Goal: Book appointment/travel/reservation

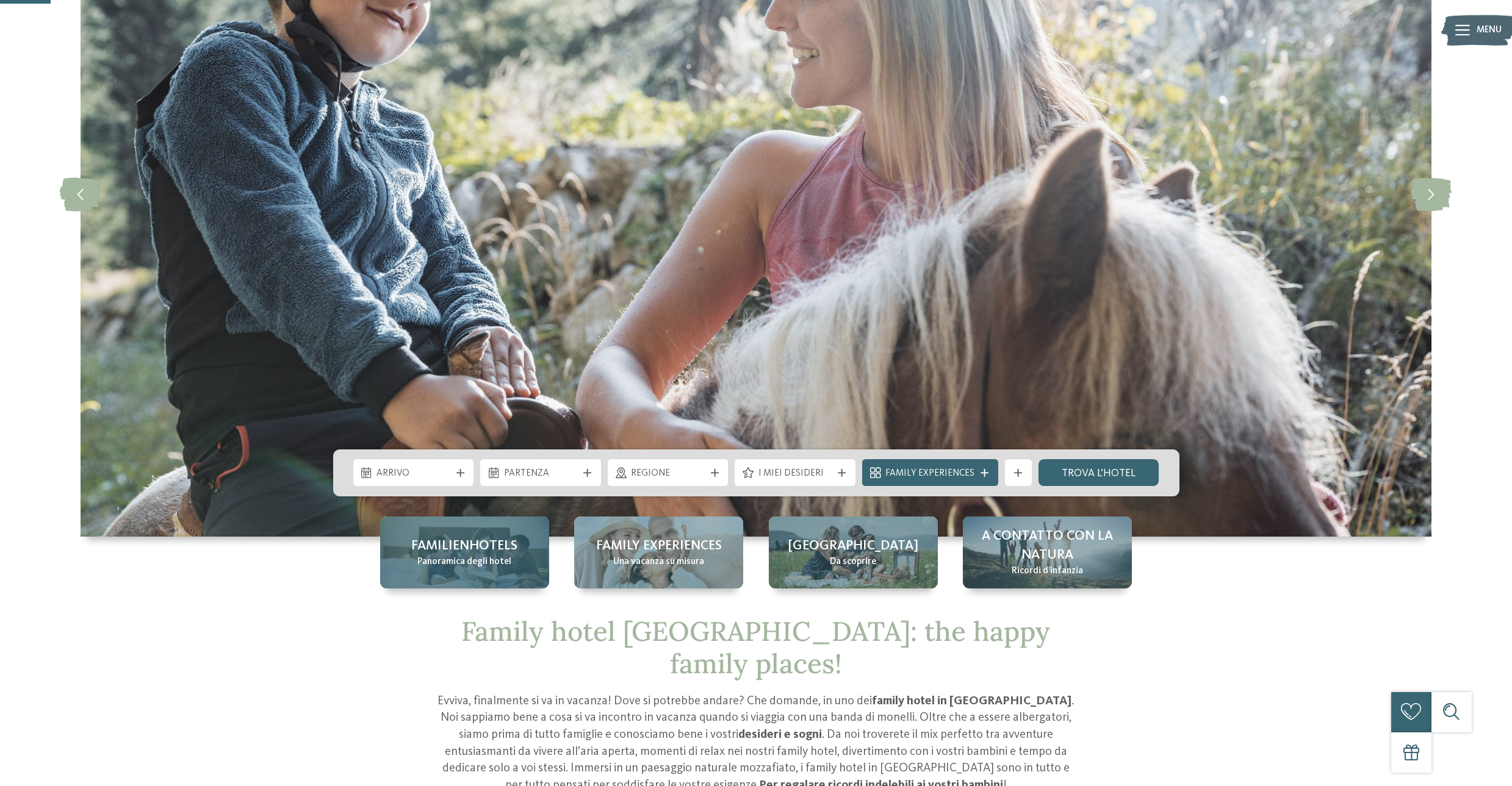
scroll to position [223, 0]
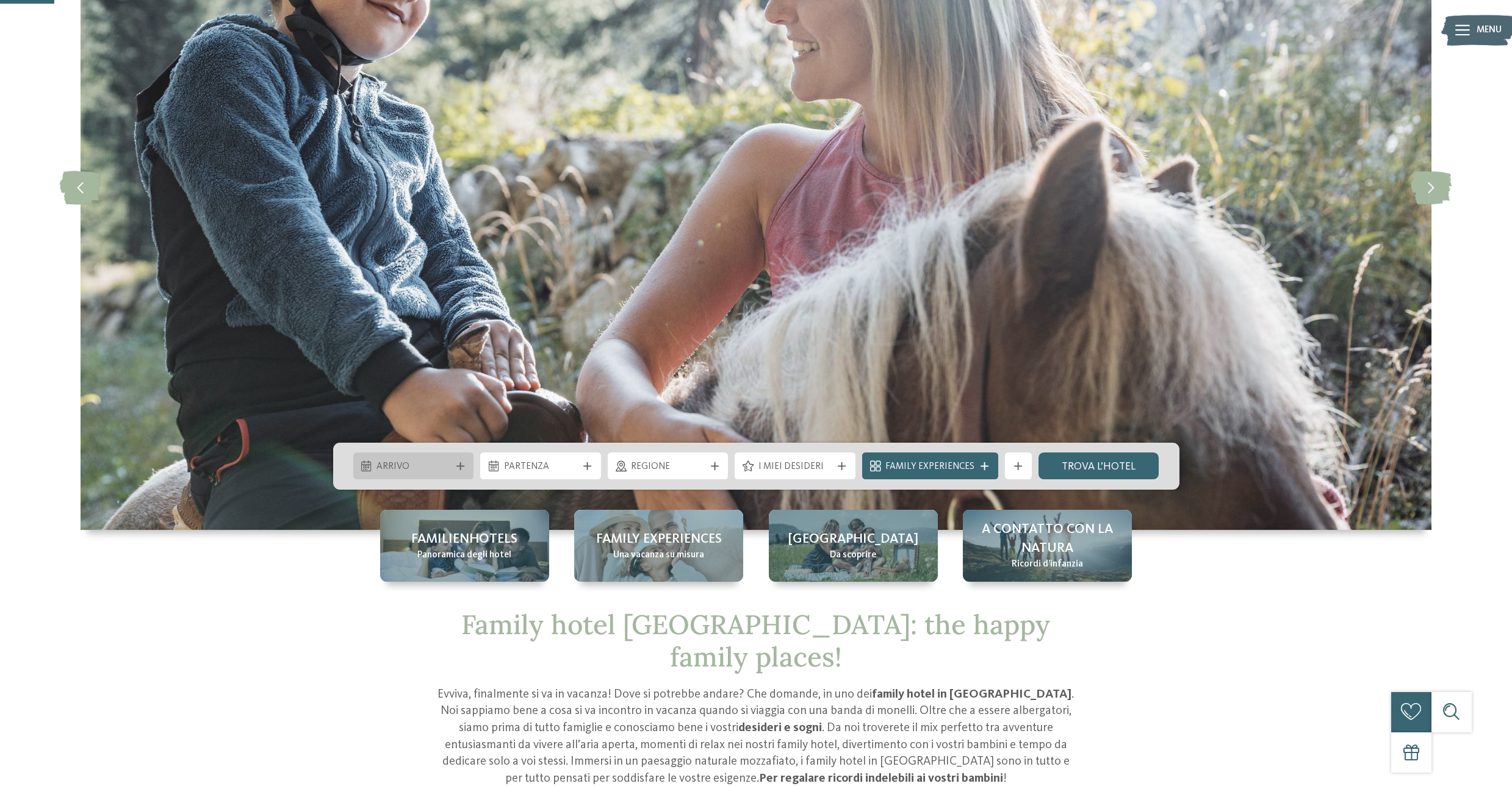
click at [394, 471] on span "Arrivo" at bounding box center [412, 467] width 74 height 13
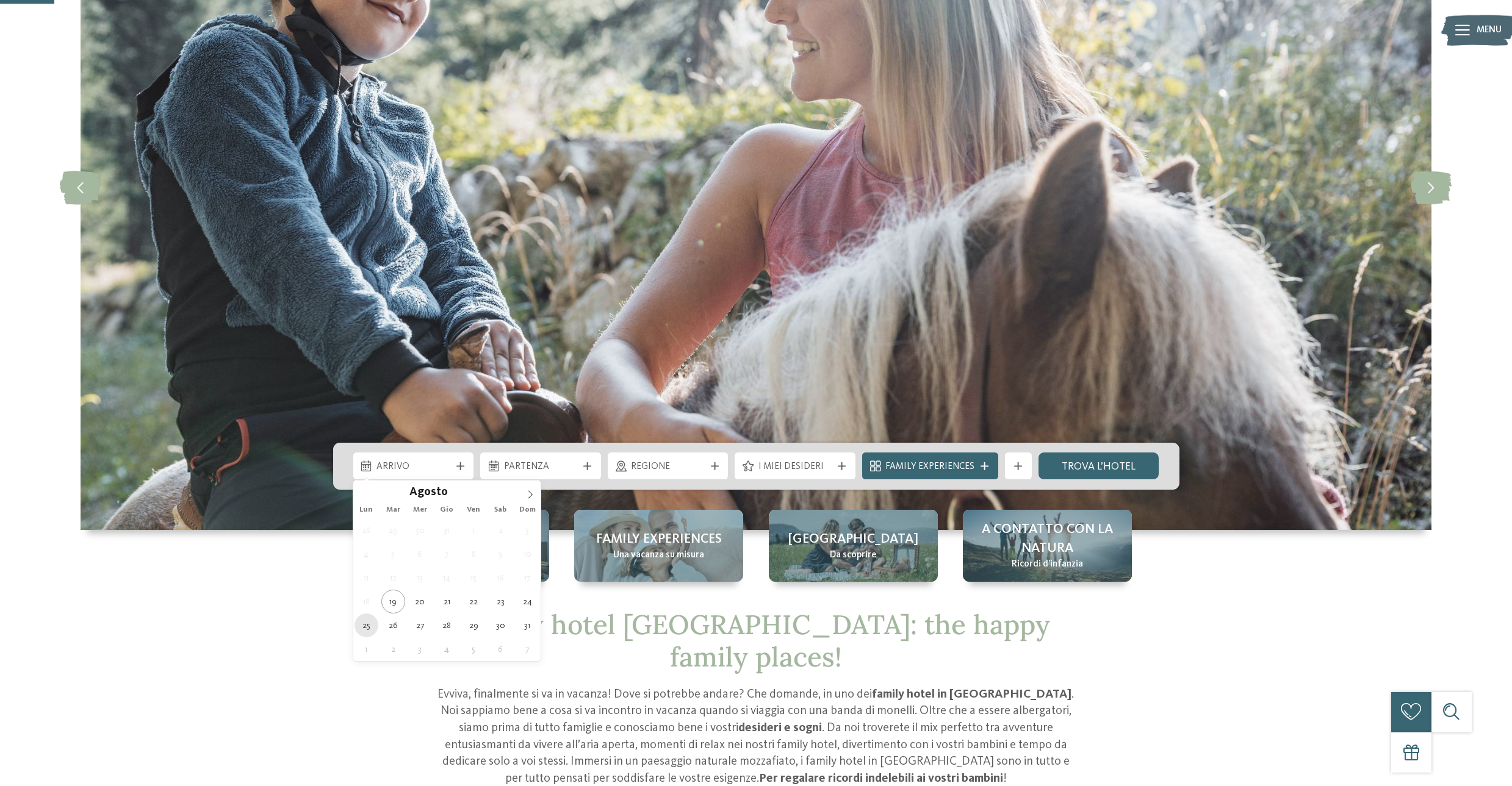
type div "25.08.2025"
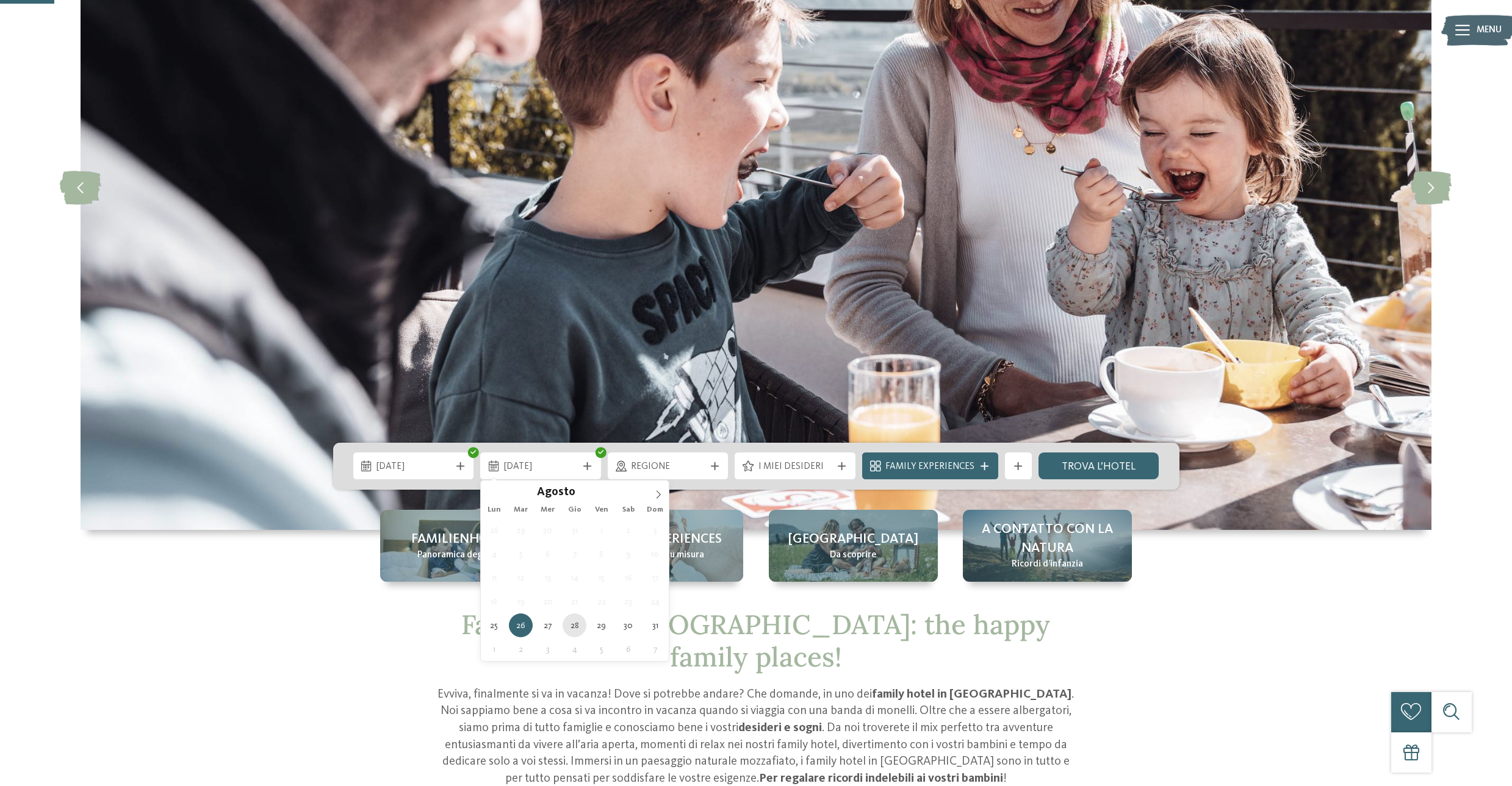
type div "28.08.2025"
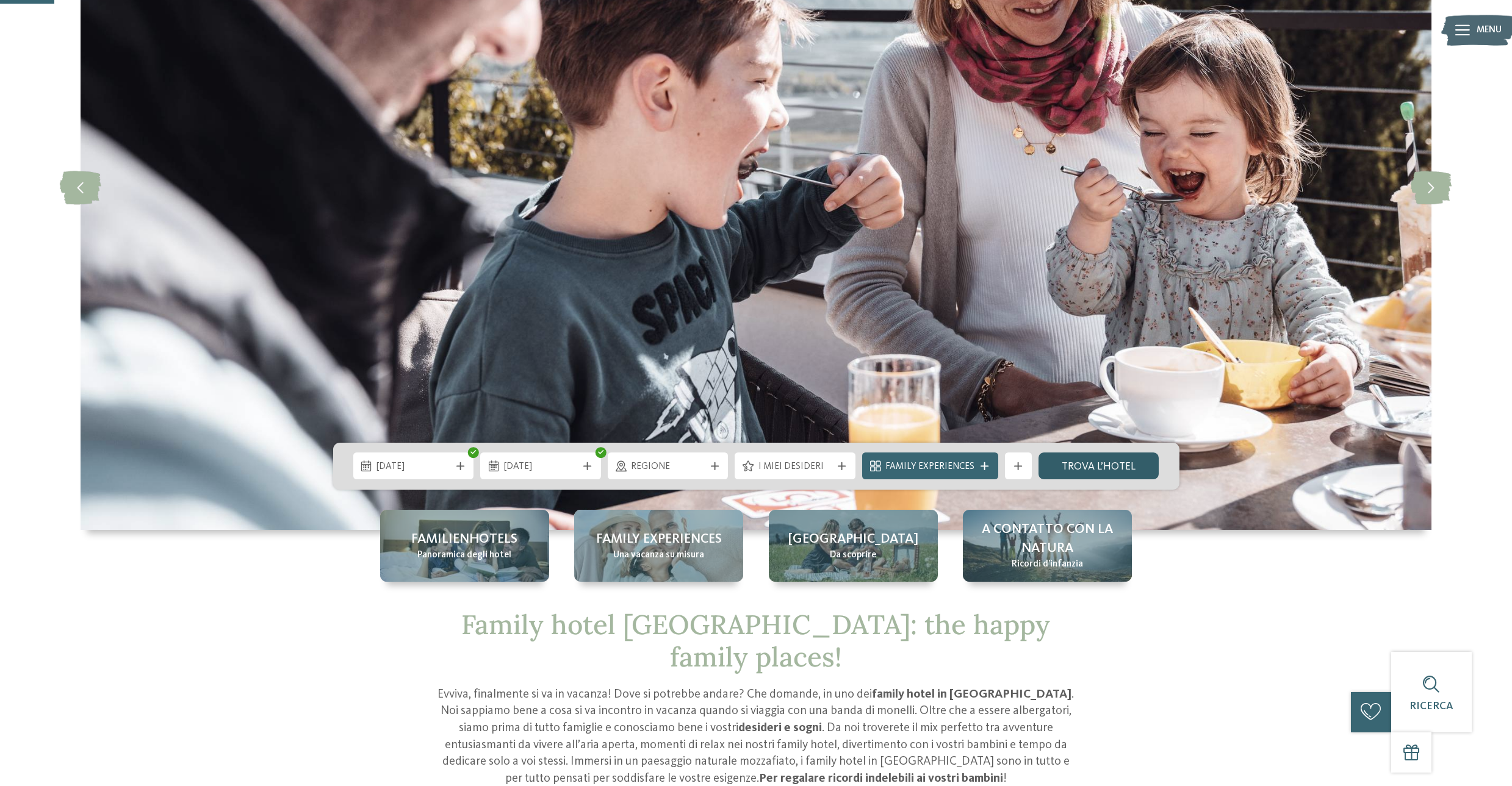
click at [1113, 469] on link "trova l’hotel" at bounding box center [1099, 465] width 120 height 27
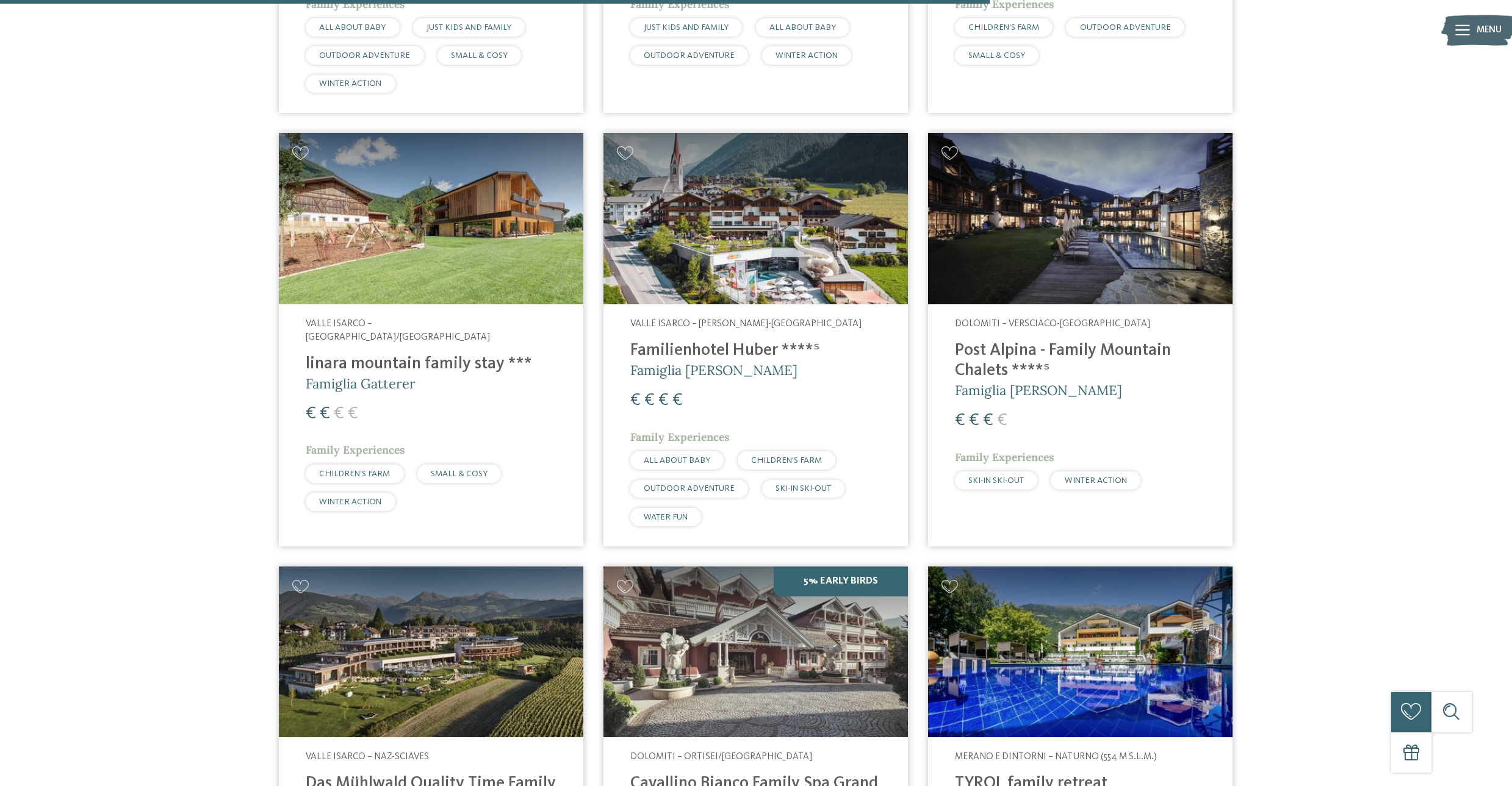
scroll to position [2584, 0]
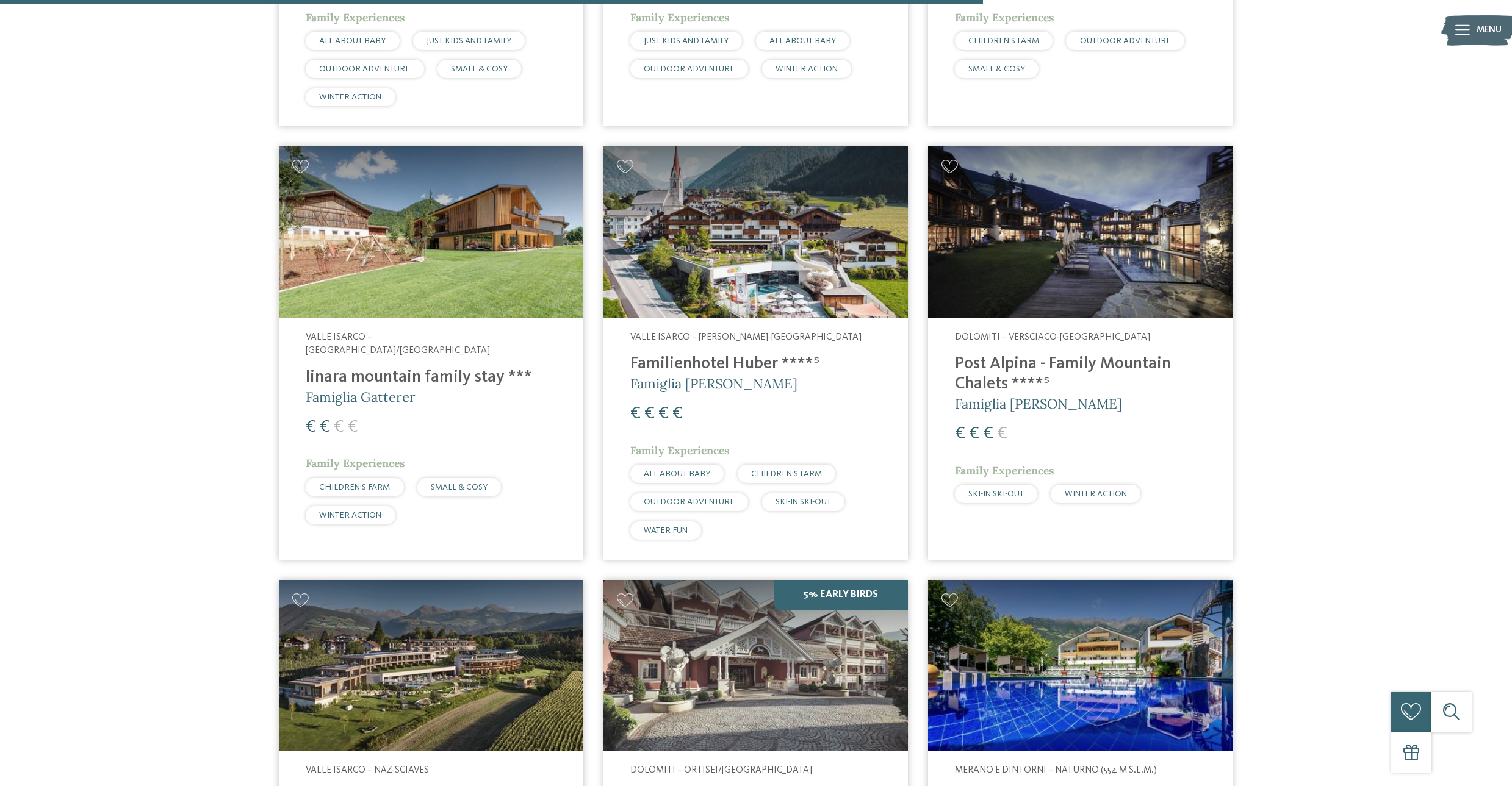
click at [398, 230] on img at bounding box center [431, 232] width 305 height 171
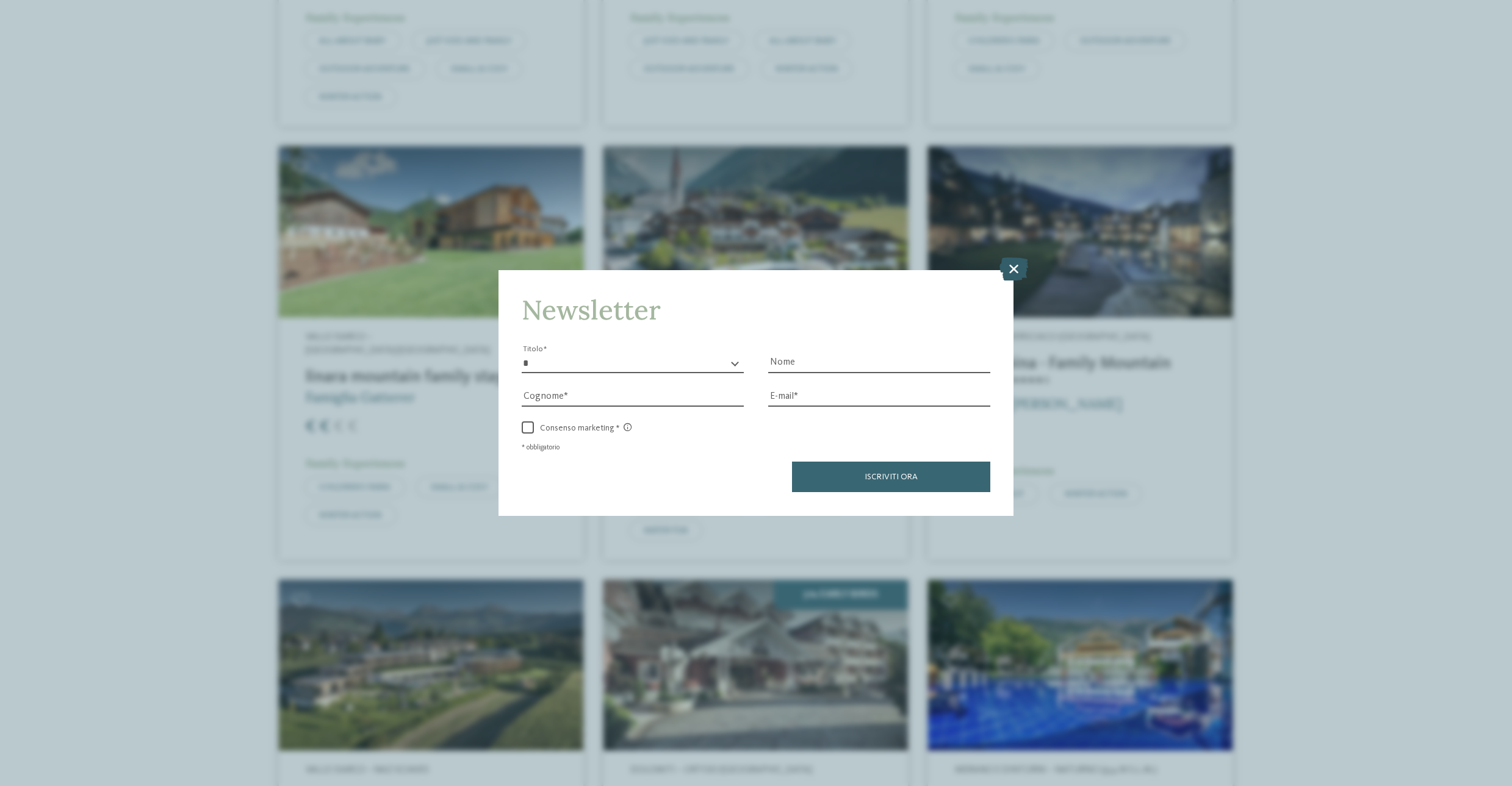
click at [1015, 274] on icon at bounding box center [1013, 269] width 29 height 23
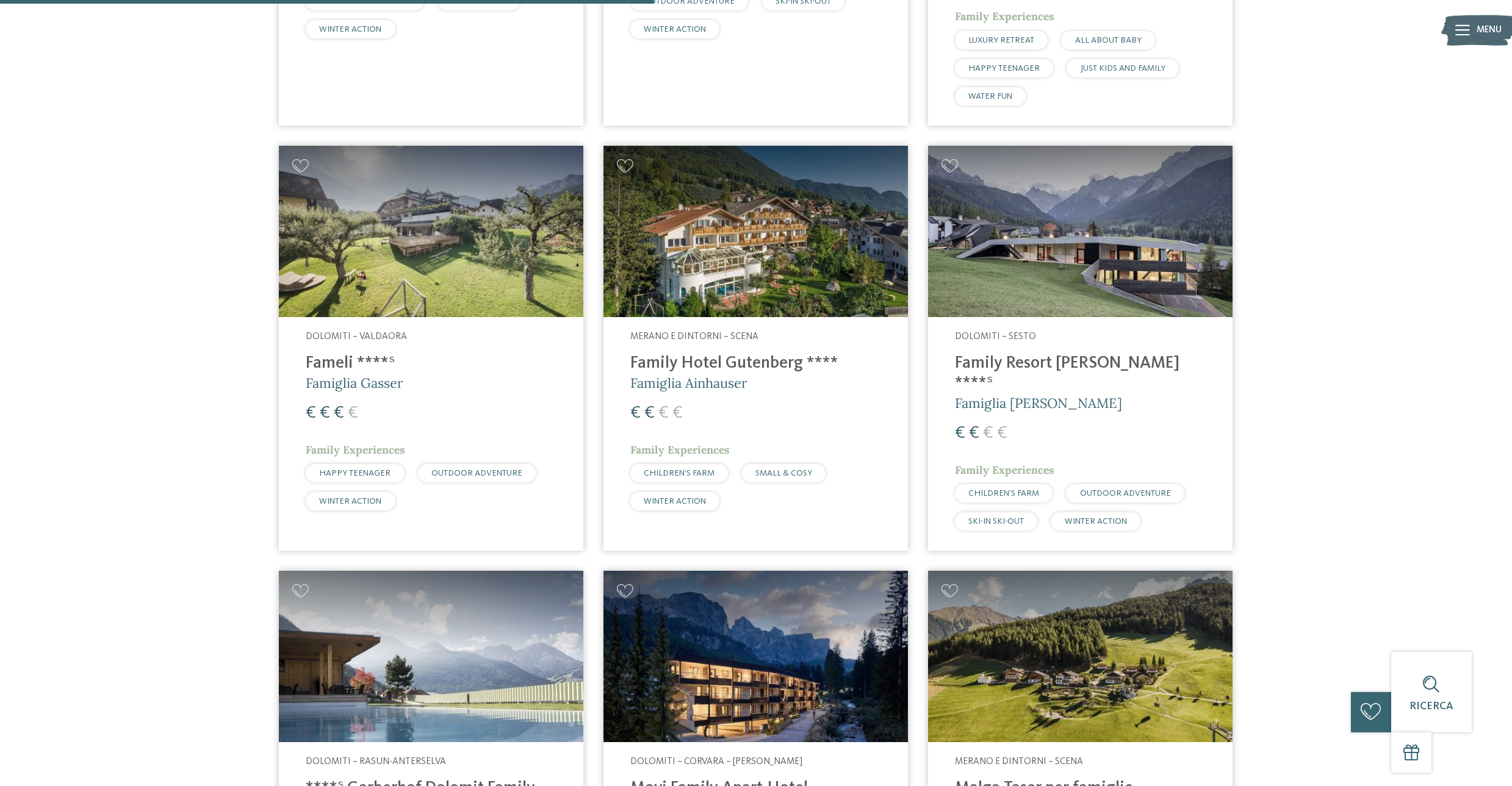
scroll to position [1716, 0]
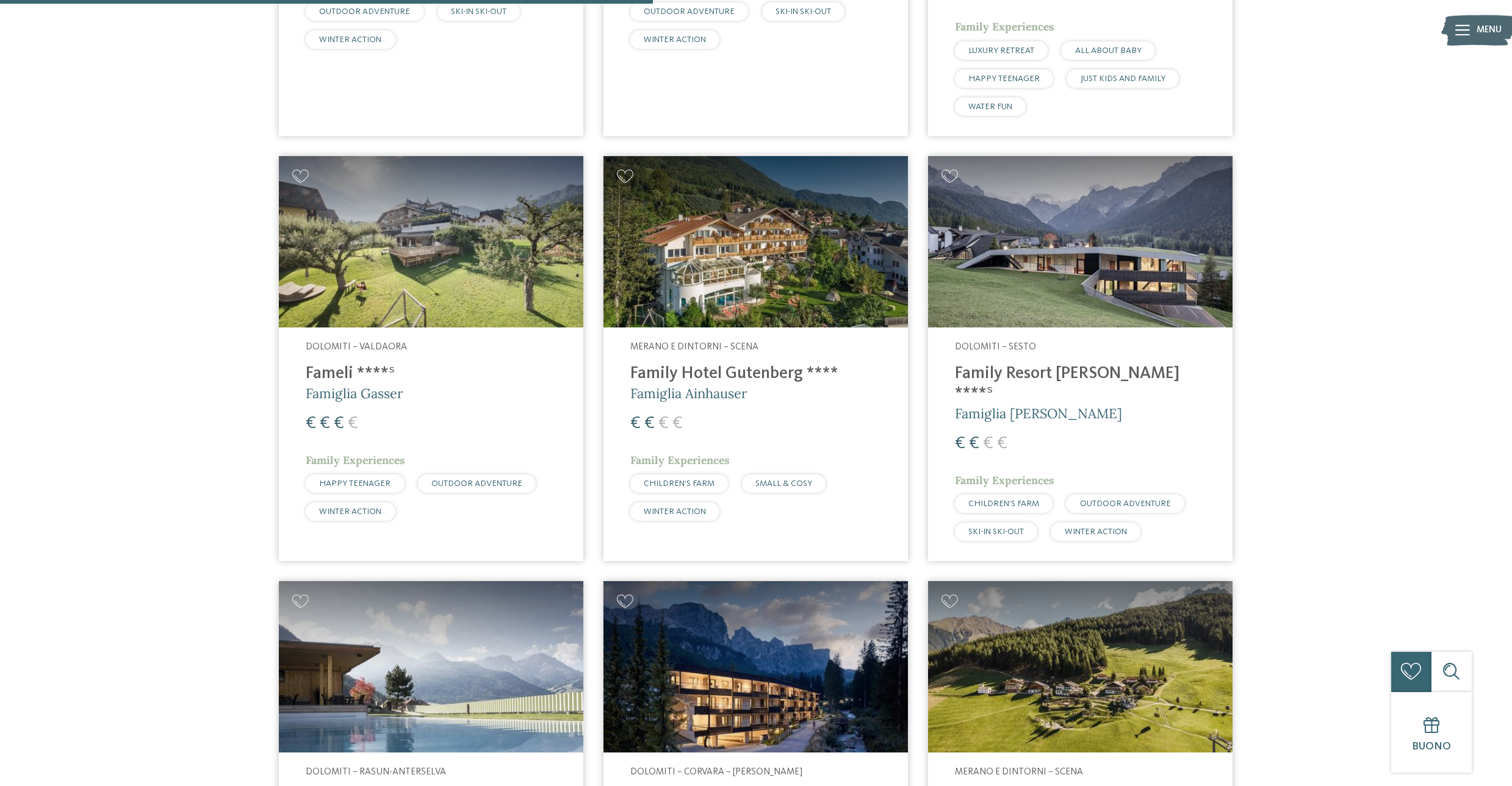
click at [1048, 365] on h4 "Family Resort [PERSON_NAME] ****ˢ" at bounding box center [1080, 384] width 251 height 40
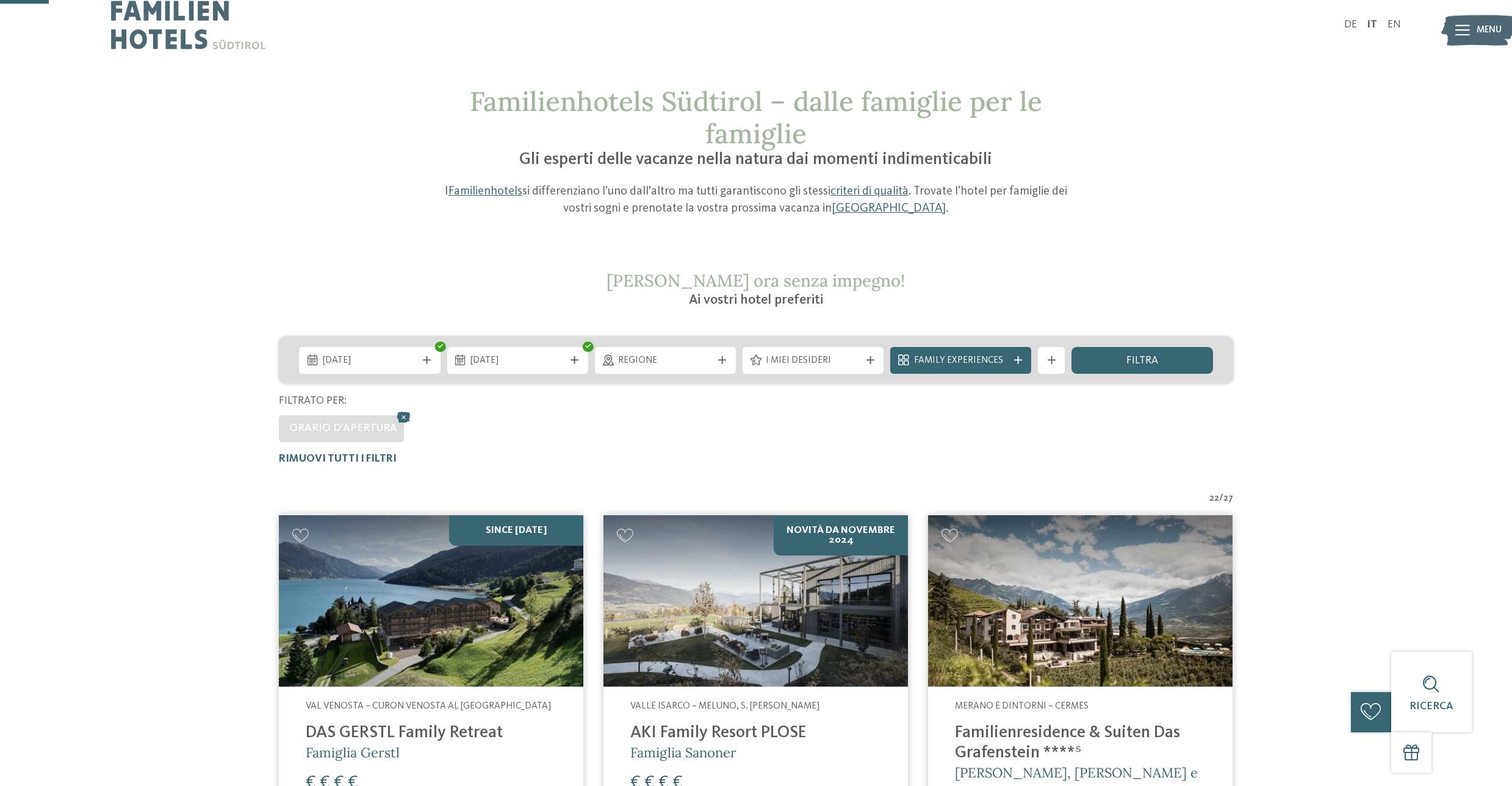
scroll to position [0, 0]
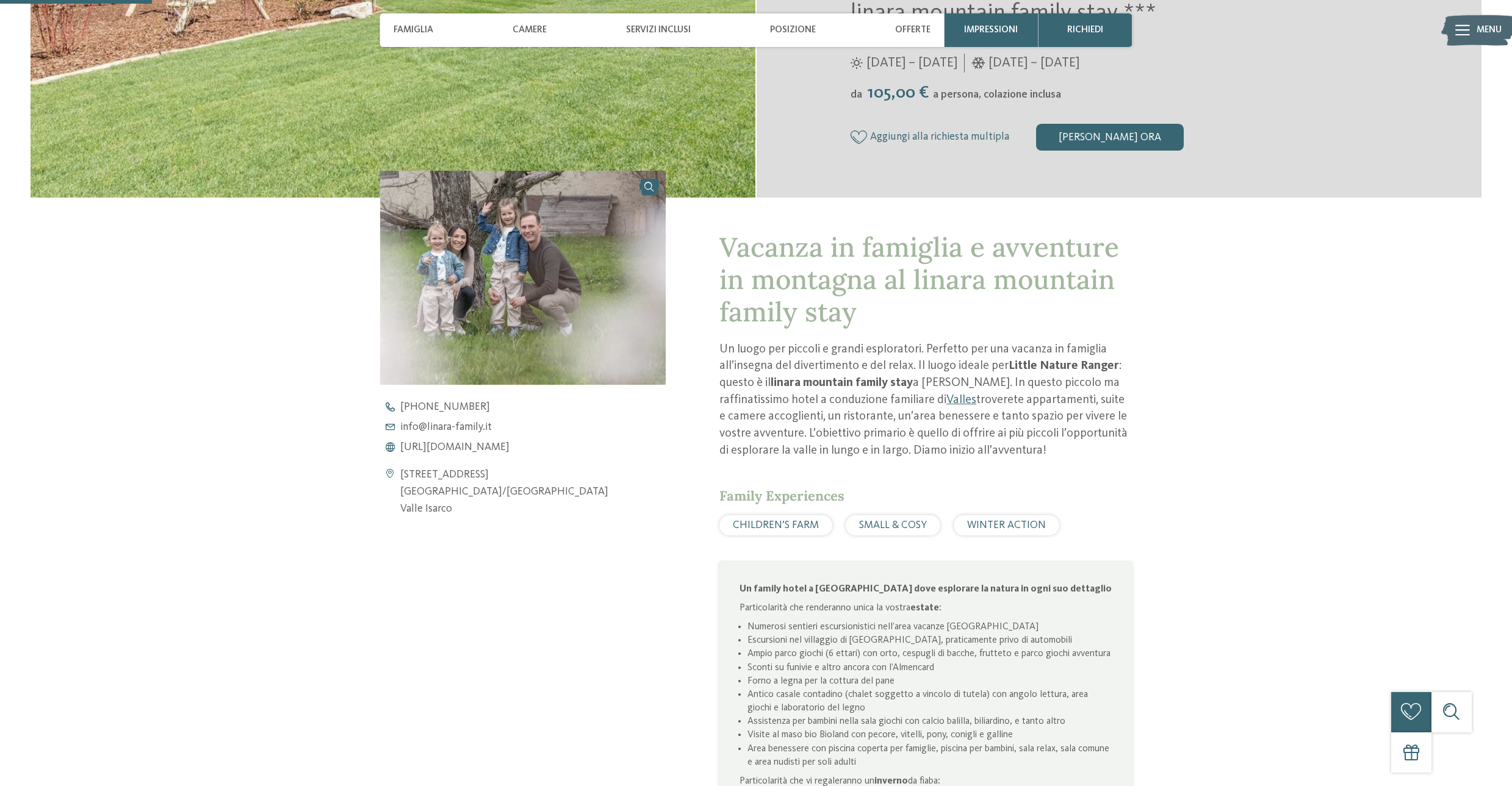
scroll to position [415, 0]
click at [485, 446] on span "https://www.linara-family.it/it" at bounding box center [455, 445] width 109 height 11
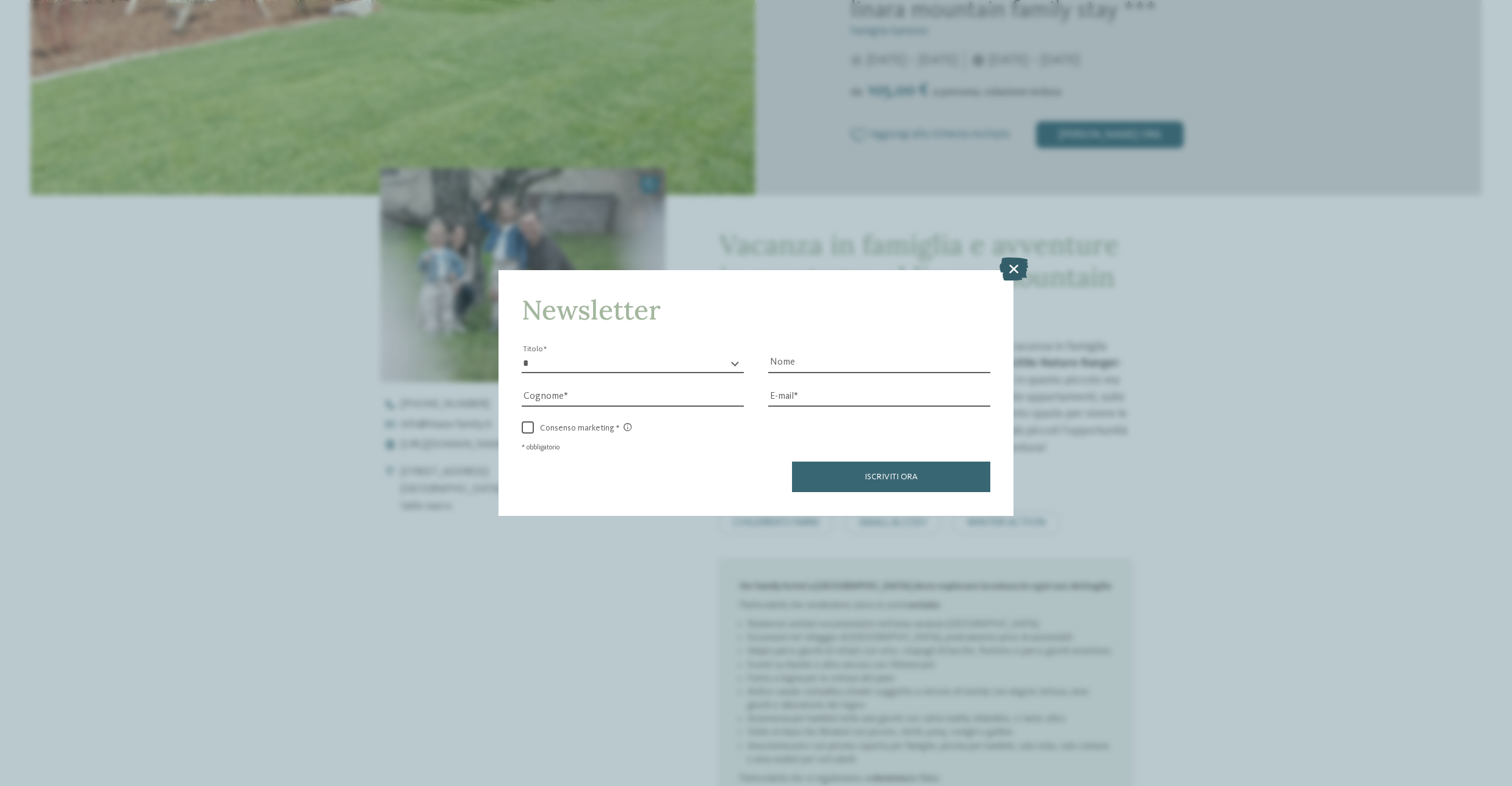
click at [1011, 269] on icon at bounding box center [1013, 269] width 29 height 23
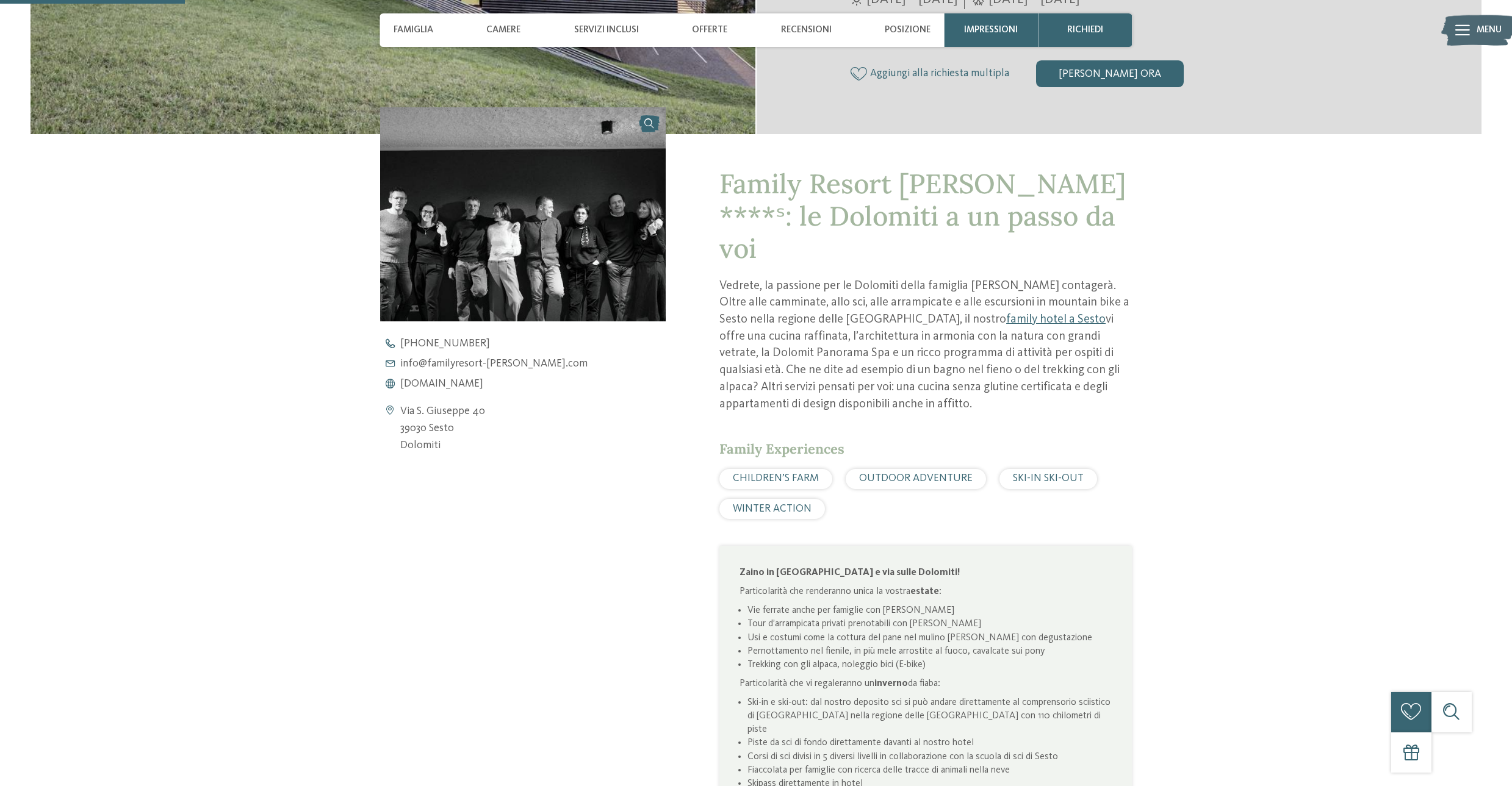
scroll to position [487, 0]
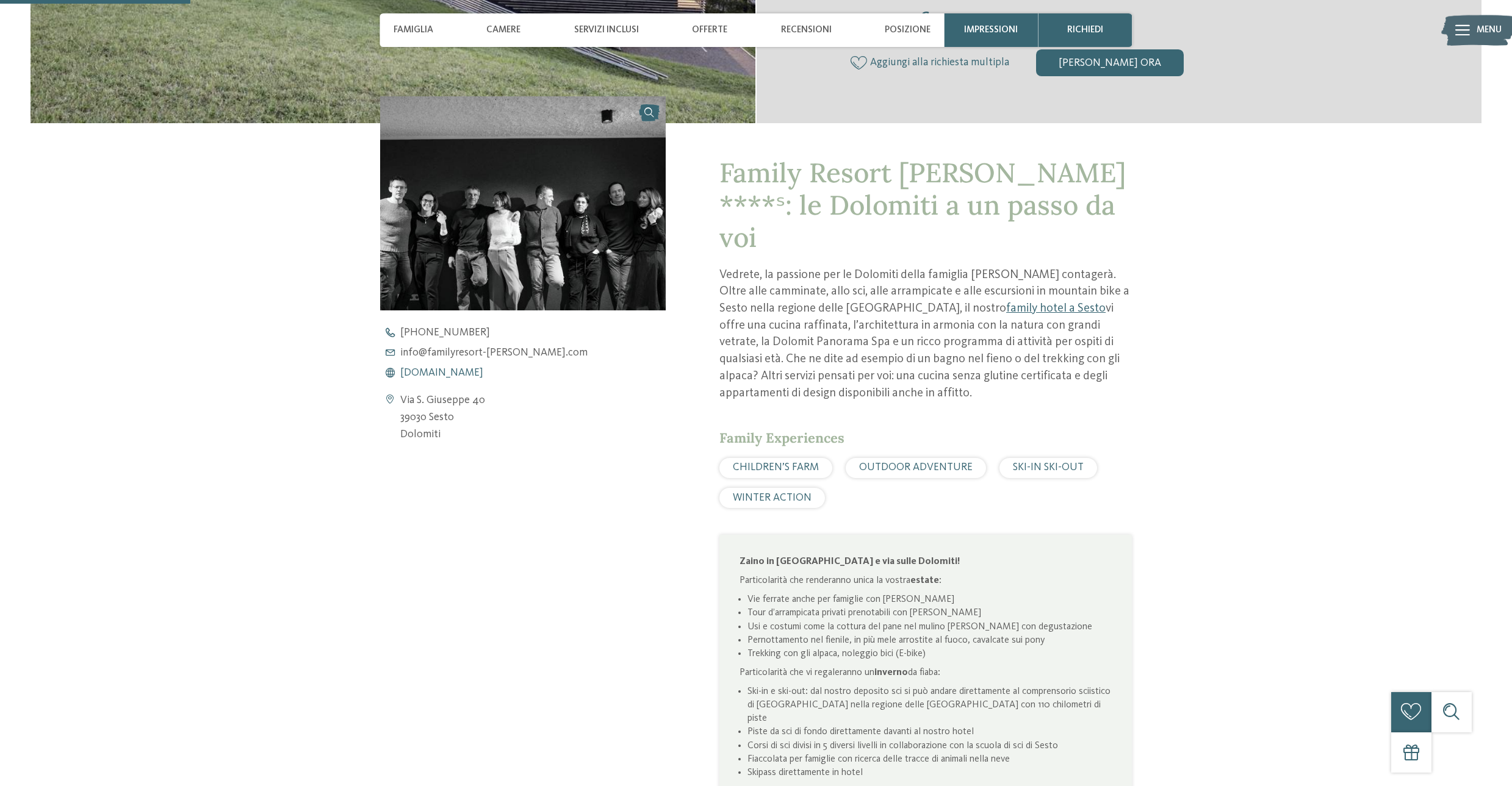
click at [480, 372] on span "www.familyresort-rainer.com" at bounding box center [441, 373] width 83 height 11
click at [483, 374] on span "www.familyresort-rainer.com" at bounding box center [441, 373] width 83 height 11
